Goal: Task Accomplishment & Management: Manage account settings

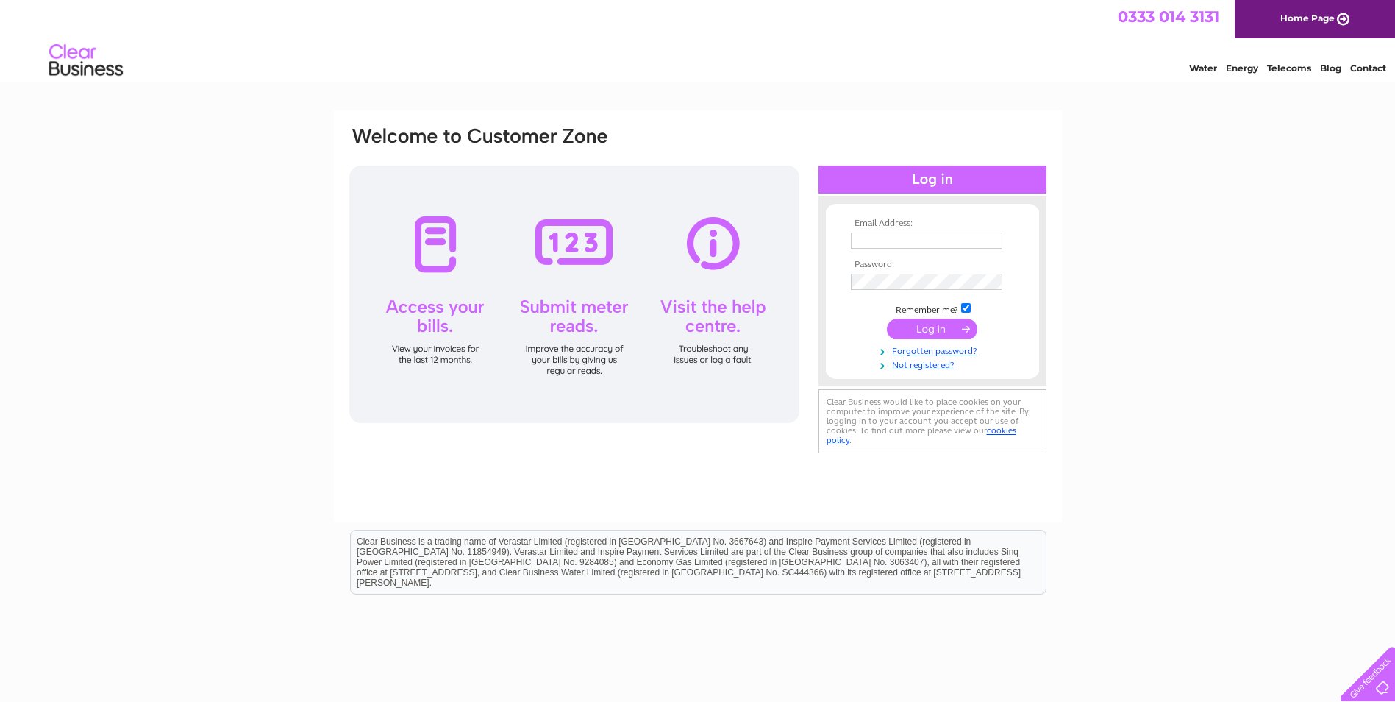
click at [877, 237] on input "text" at bounding box center [926, 240] width 151 height 16
type input "luskentyre@harrisholidaycottage.co.uk"
click at [926, 324] on input "submit" at bounding box center [932, 328] width 90 height 21
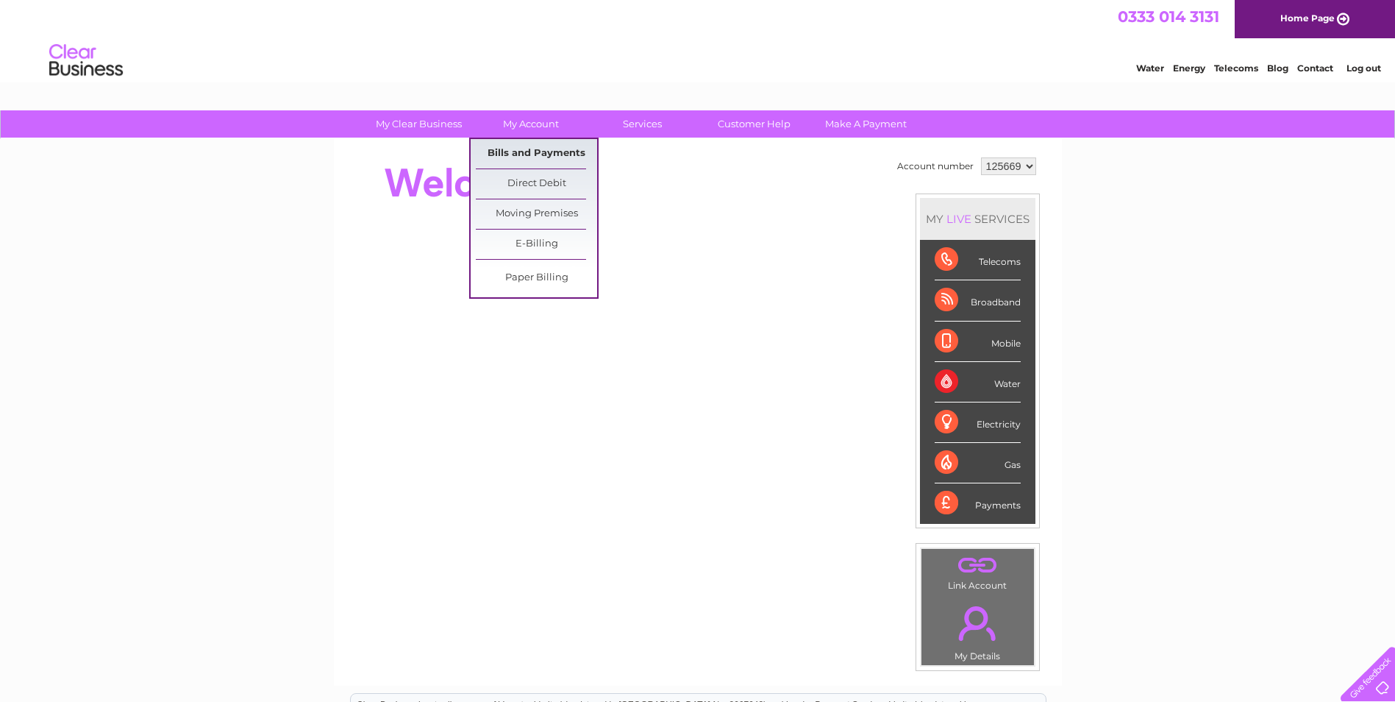
click at [537, 151] on link "Bills and Payments" at bounding box center [536, 153] width 121 height 29
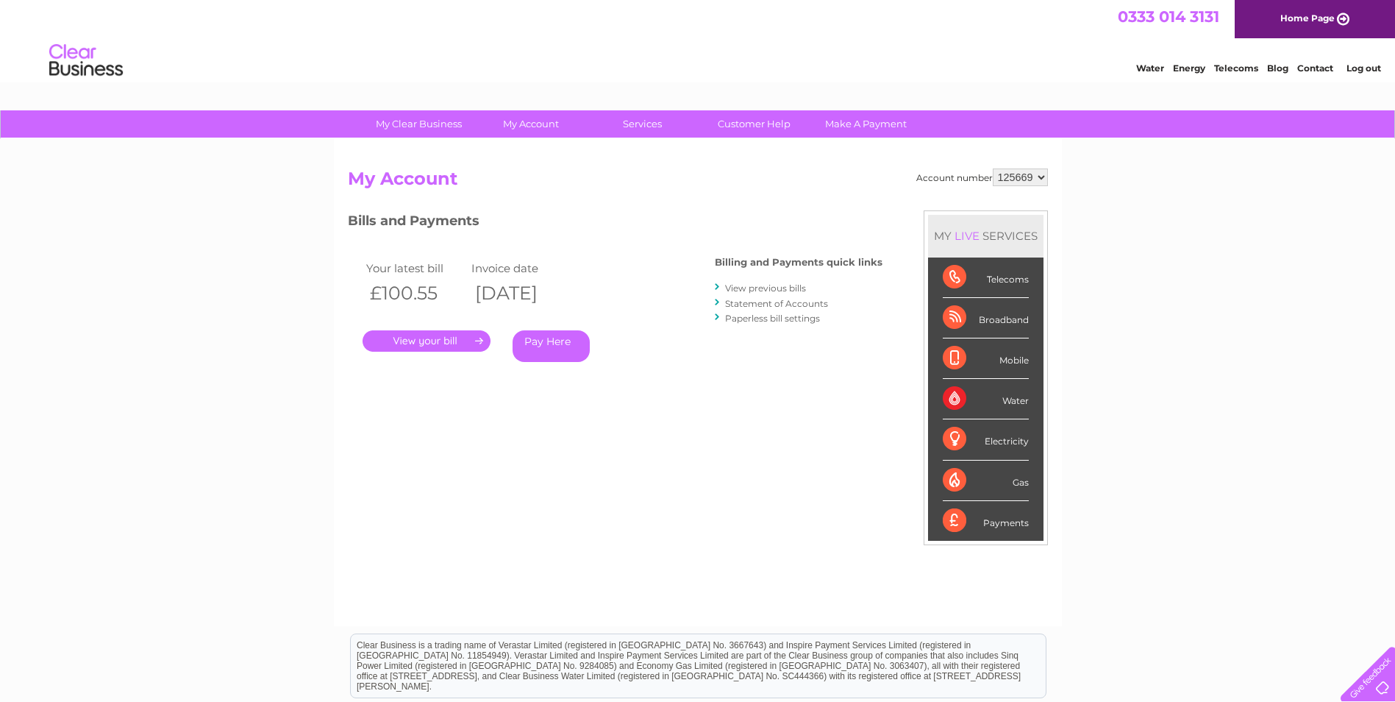
click at [438, 338] on link "." at bounding box center [427, 340] width 128 height 21
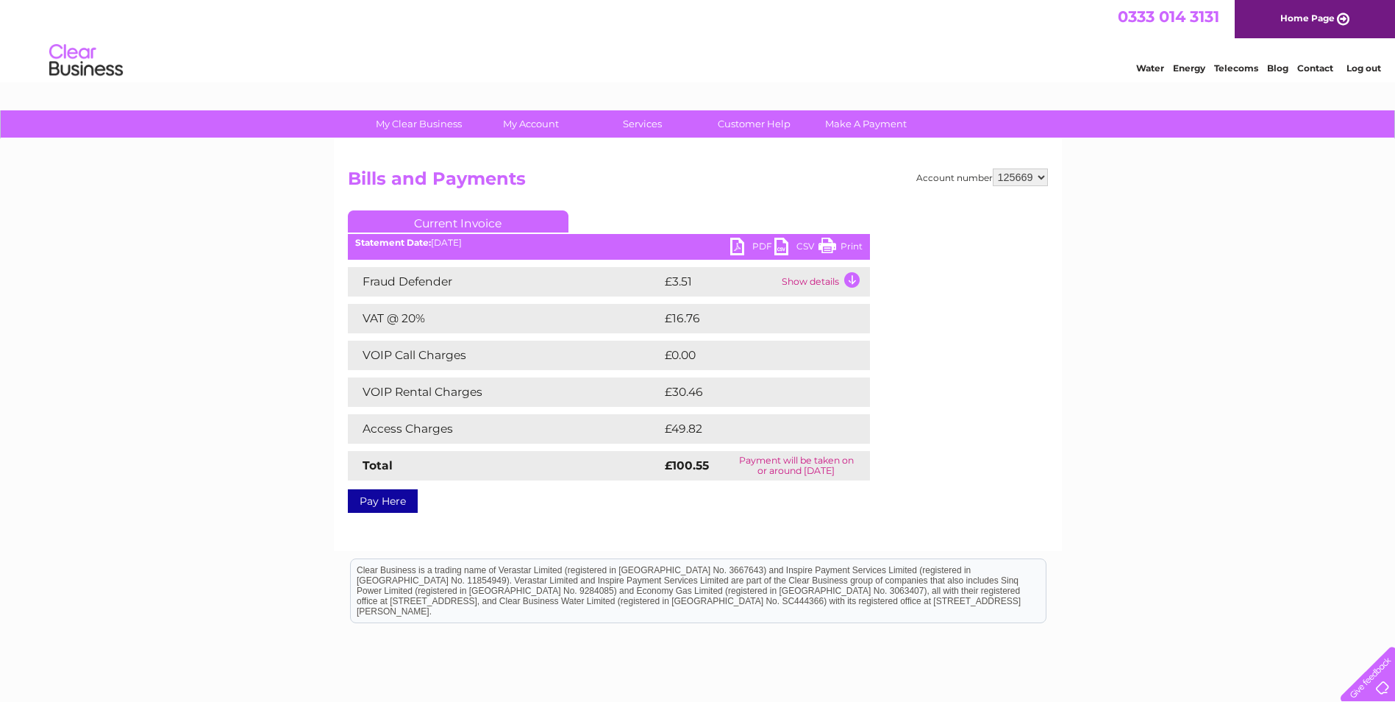
click at [848, 241] on link "Print" at bounding box center [841, 248] width 44 height 21
click at [1361, 65] on link "Log out" at bounding box center [1364, 68] width 35 height 11
